Goal: Task Accomplishment & Management: Manage account settings

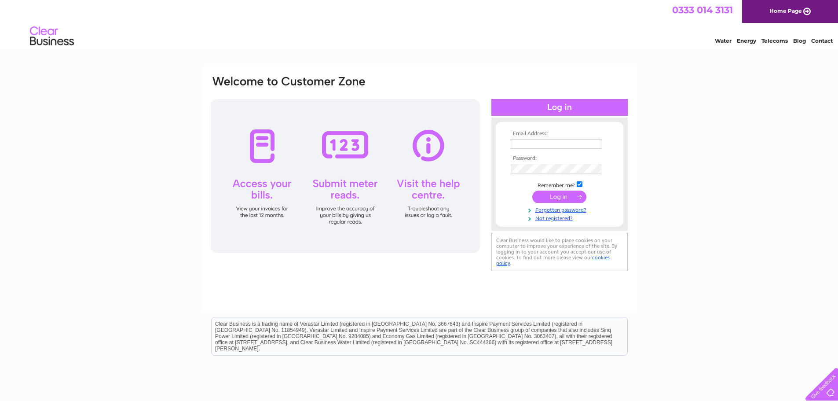
type input "[EMAIL_ADDRESS][DOMAIN_NAME]"
drag, startPoint x: 0, startPoint y: 0, endPoint x: 570, endPoint y: 193, distance: 602.2
click at [570, 193] on input "submit" at bounding box center [559, 196] width 54 height 12
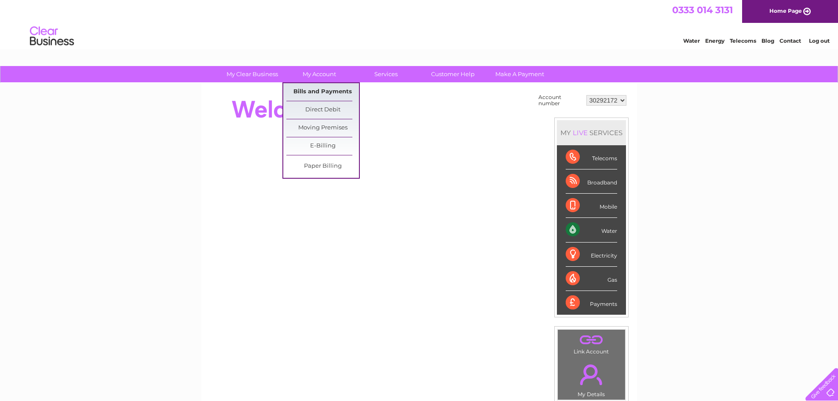
click at [317, 93] on link "Bills and Payments" at bounding box center [322, 92] width 73 height 18
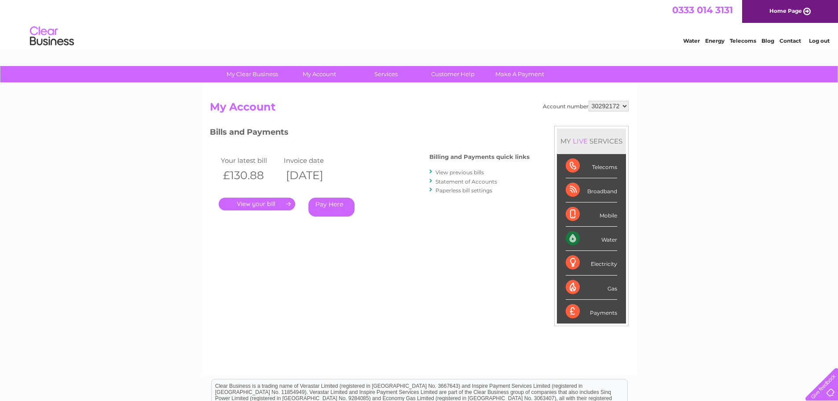
click at [267, 207] on link "." at bounding box center [257, 203] width 77 height 13
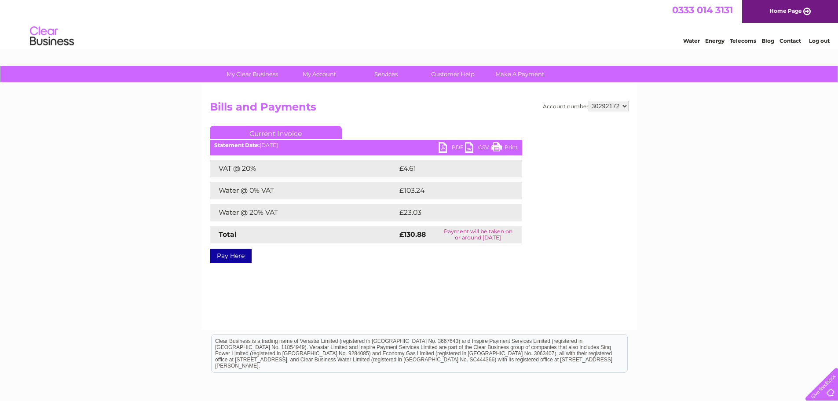
click at [448, 144] on link "PDF" at bounding box center [451, 148] width 26 height 13
